Goal: Navigation & Orientation: Go to known website

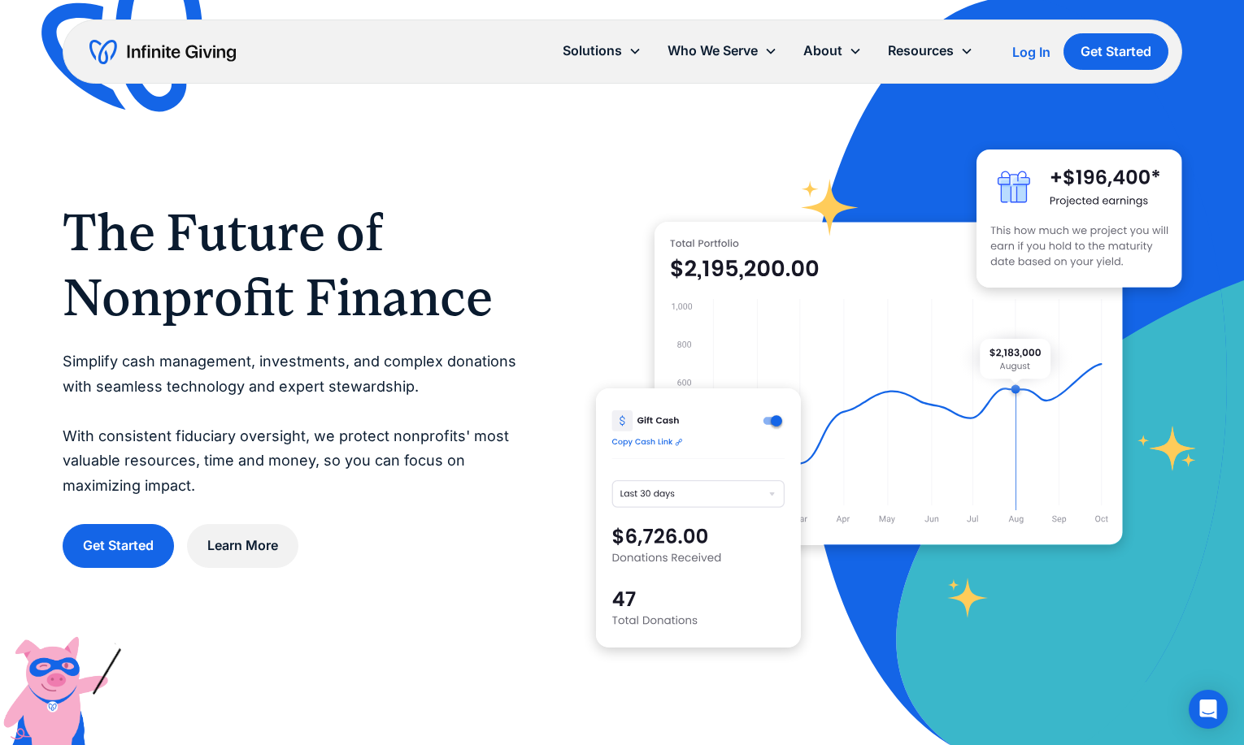
click at [1047, 55] on div "Log In" at bounding box center [1031, 52] width 38 height 13
click at [1043, 52] on div "Log In" at bounding box center [1031, 52] width 38 height 13
